Goal: Information Seeking & Learning: Learn about a topic

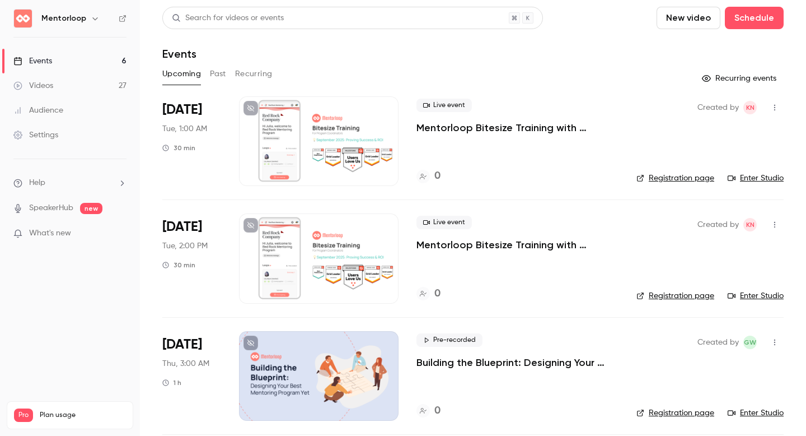
click at [210, 73] on button "Past" at bounding box center [218, 74] width 16 height 18
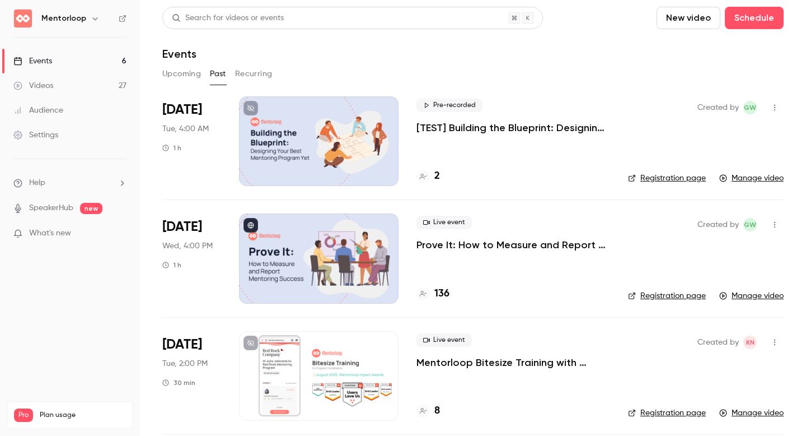
scroll to position [216, 0]
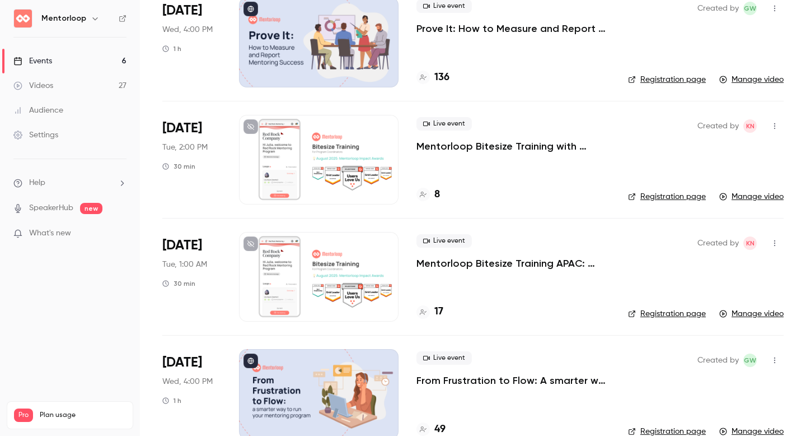
click at [480, 267] on p "Mentorloop Bitesize Training APAC: Mentorloop Impact Awards 2025" at bounding box center [514, 262] width 194 height 13
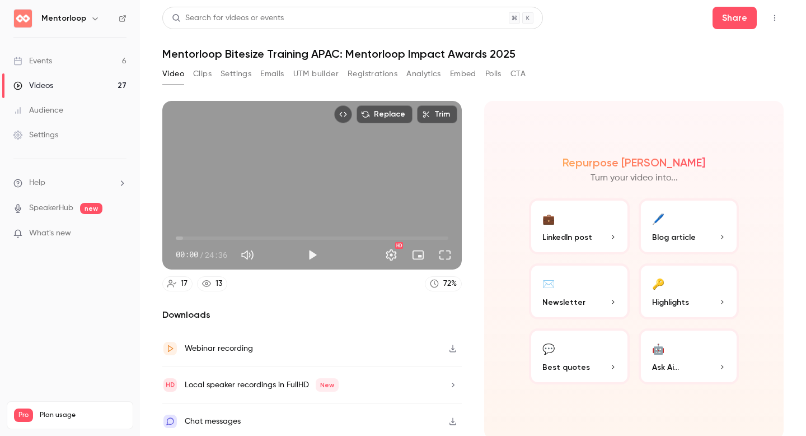
scroll to position [1, 0]
click at [493, 73] on button "Polls" at bounding box center [494, 73] width 16 height 18
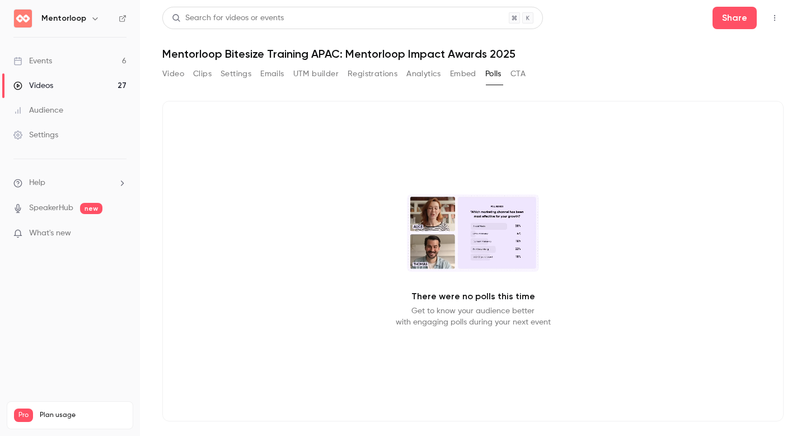
click at [429, 76] on button "Analytics" at bounding box center [424, 74] width 35 height 18
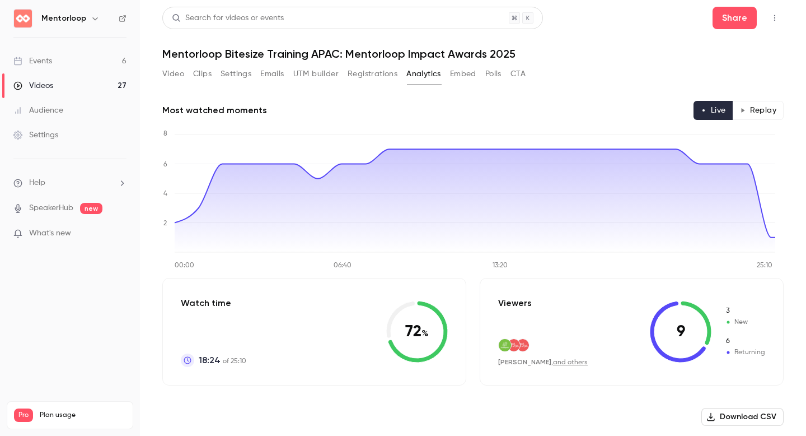
click at [205, 76] on button "Clips" at bounding box center [202, 74] width 18 height 18
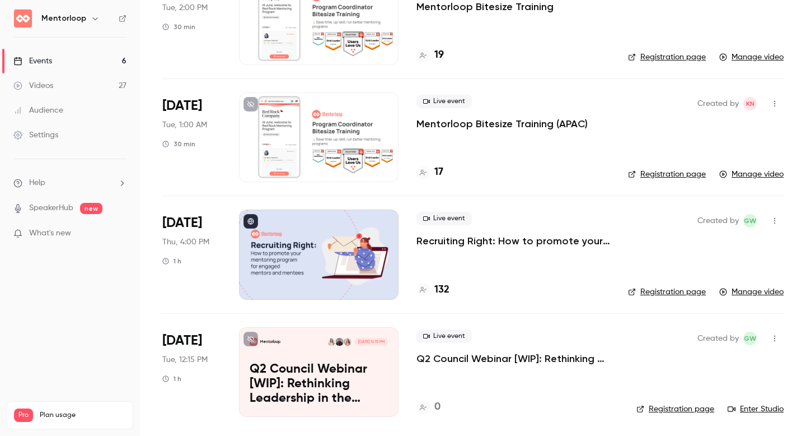
scroll to position [1529, 0]
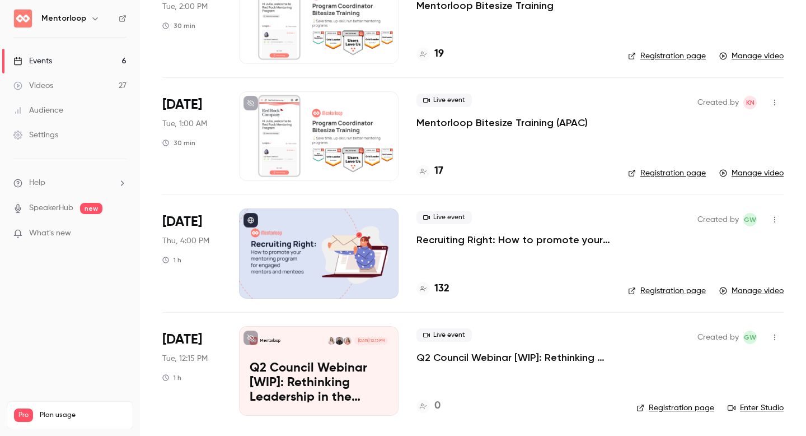
click at [473, 119] on p "Mentorloop Bitesize Training (APAC)" at bounding box center [502, 122] width 171 height 13
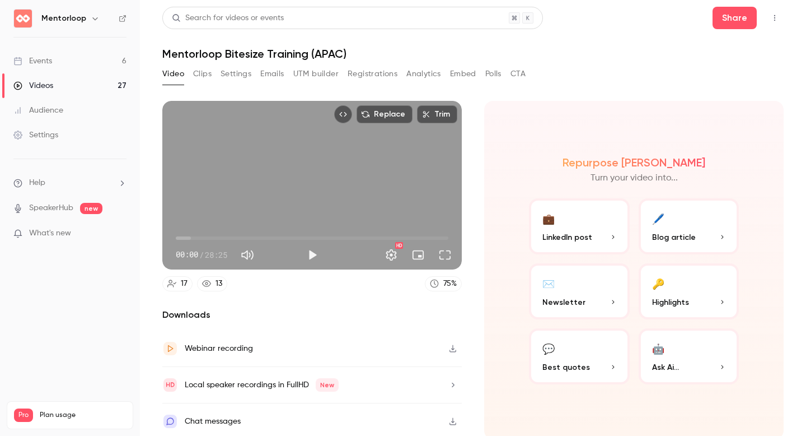
scroll to position [1, 0]
click at [496, 74] on button "Polls" at bounding box center [494, 73] width 16 height 18
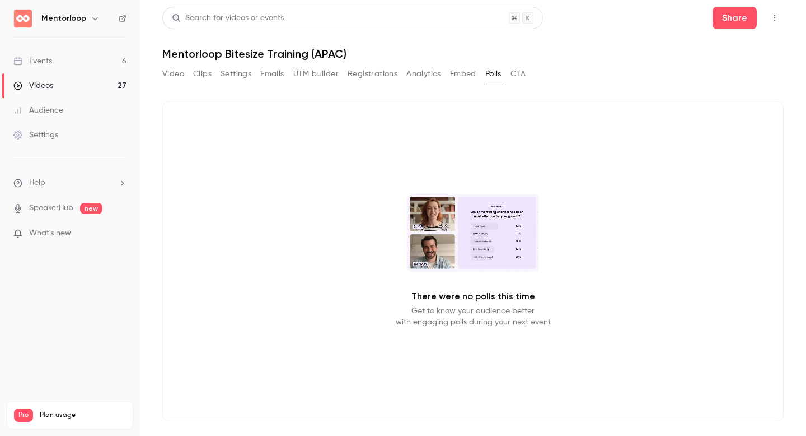
click at [207, 74] on button "Clips" at bounding box center [202, 74] width 18 height 18
